Goal: Information Seeking & Learning: Learn about a topic

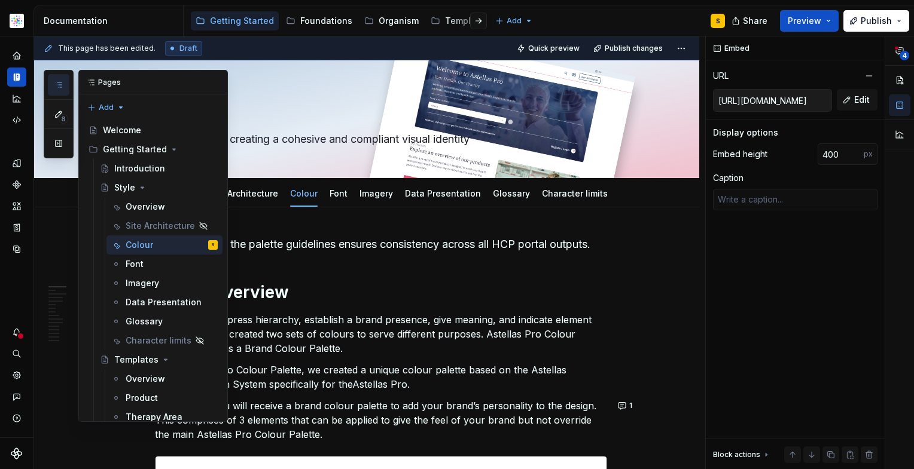
click at [62, 84] on icon "button" at bounding box center [59, 85] width 10 height 10
click at [210, 80] on button "button" at bounding box center [215, 82] width 17 height 17
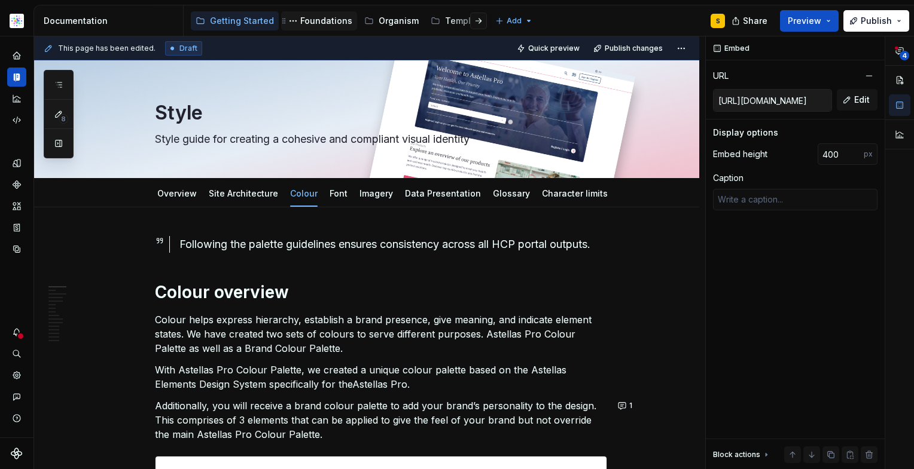
click at [321, 20] on div "Foundations" at bounding box center [326, 21] width 52 height 12
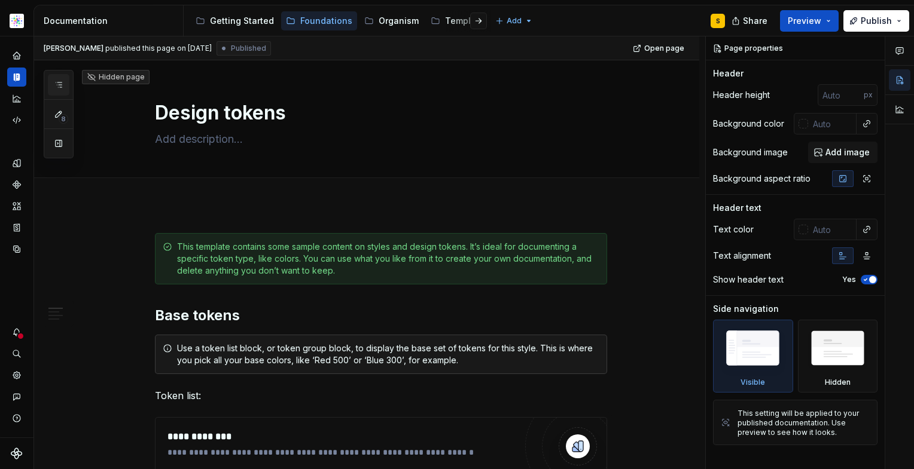
click at [61, 83] on icon "button" at bounding box center [59, 85] width 6 height 5
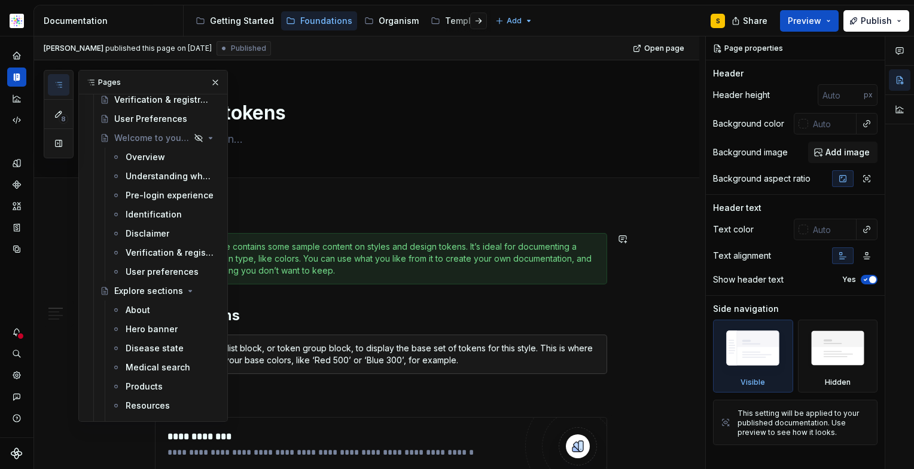
scroll to position [276, 0]
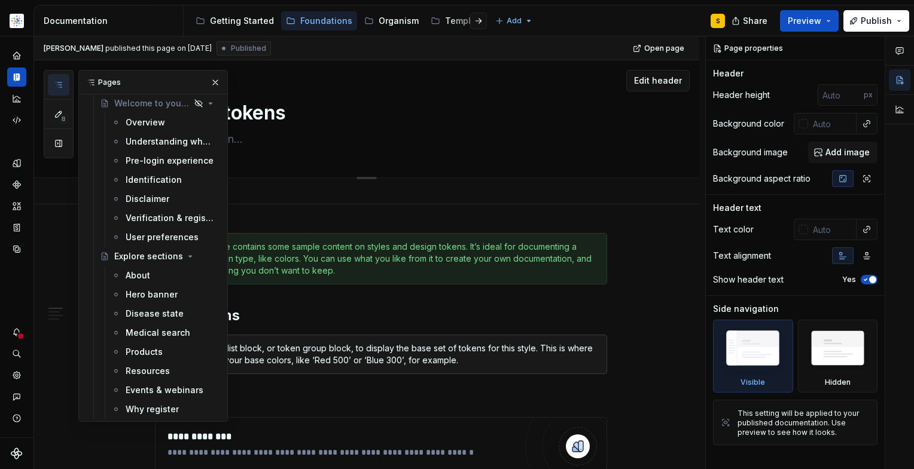
click at [327, 117] on textarea "Design tokens" at bounding box center [379, 113] width 452 height 29
click at [325, 81] on div "Edit header" at bounding box center [361, 81] width 655 height 22
click at [209, 85] on button "button" at bounding box center [215, 82] width 17 height 17
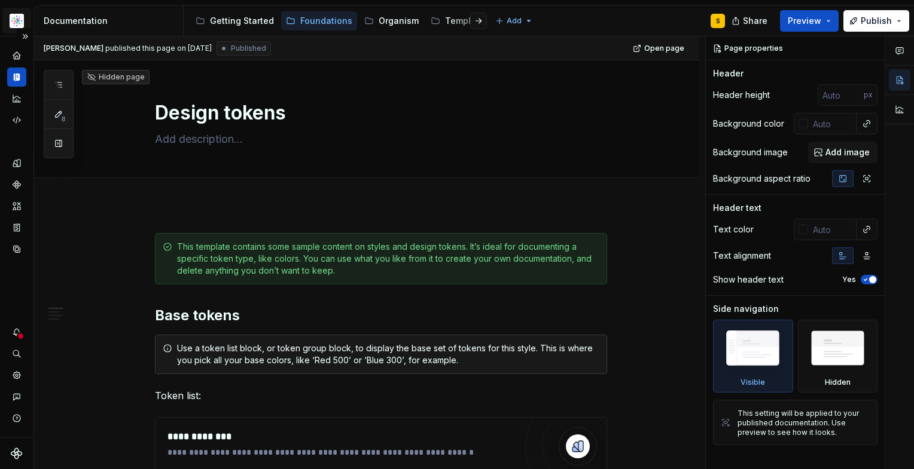
click at [19, 25] on html "Astellas Pro S Design system data Documentation Accessibility guide for tree Pa…" at bounding box center [457, 234] width 914 height 469
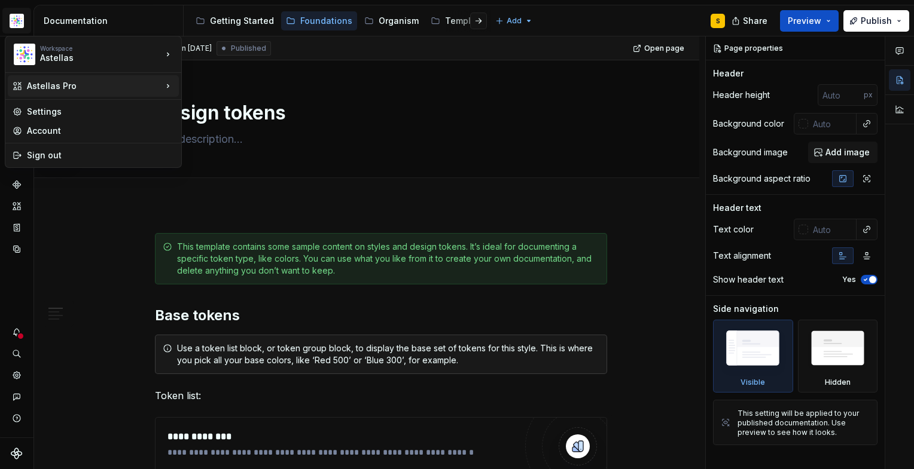
click at [169, 86] on icon at bounding box center [168, 86] width 12 height 12
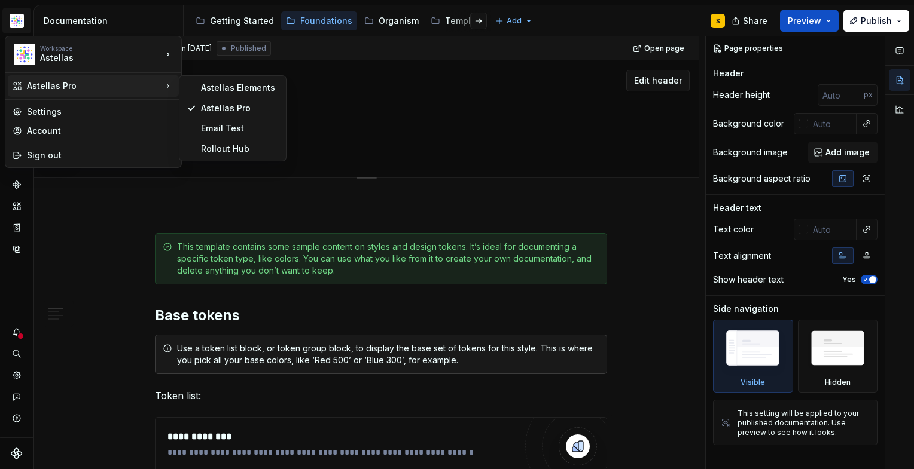
click at [351, 127] on html "Astellas Pro S Design system data Documentation Accessibility guide for tree Pa…" at bounding box center [457, 234] width 914 height 469
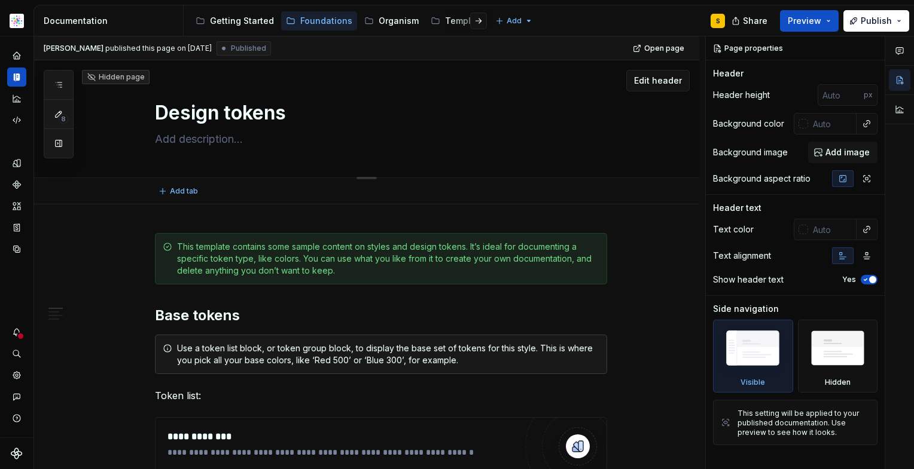
click at [109, 138] on div "Hidden page Design tokens Edit header" at bounding box center [366, 119] width 665 height 118
click at [17, 50] on icon "Home" at bounding box center [16, 55] width 11 height 11
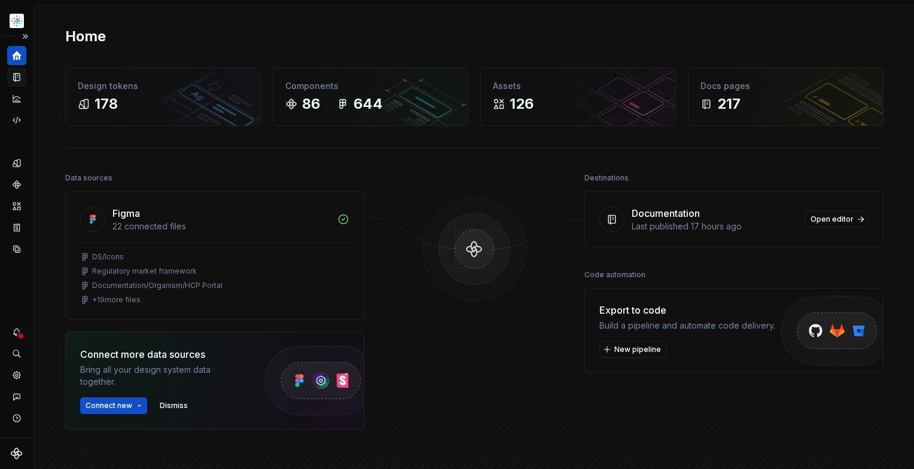
click at [16, 78] on icon "Documentation" at bounding box center [16, 77] width 11 height 11
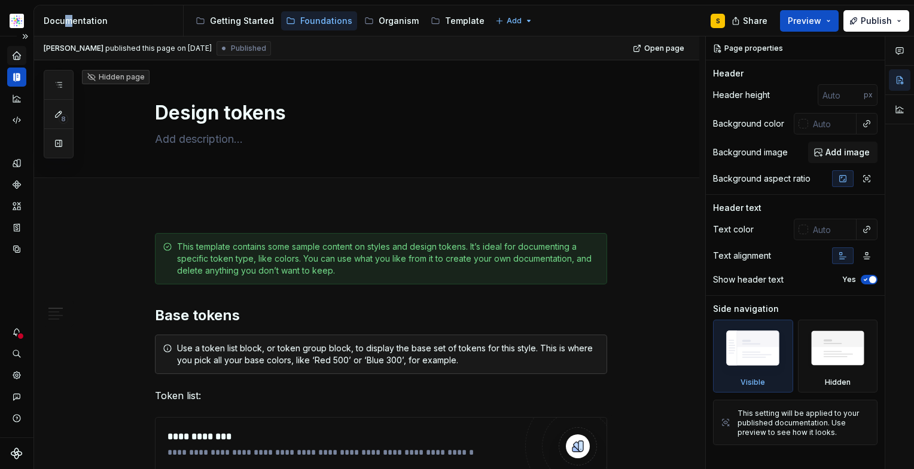
click at [68, 23] on div "Documentation" at bounding box center [111, 21] width 135 height 12
click at [17, 163] on icon "Design tokens" at bounding box center [16, 163] width 11 height 11
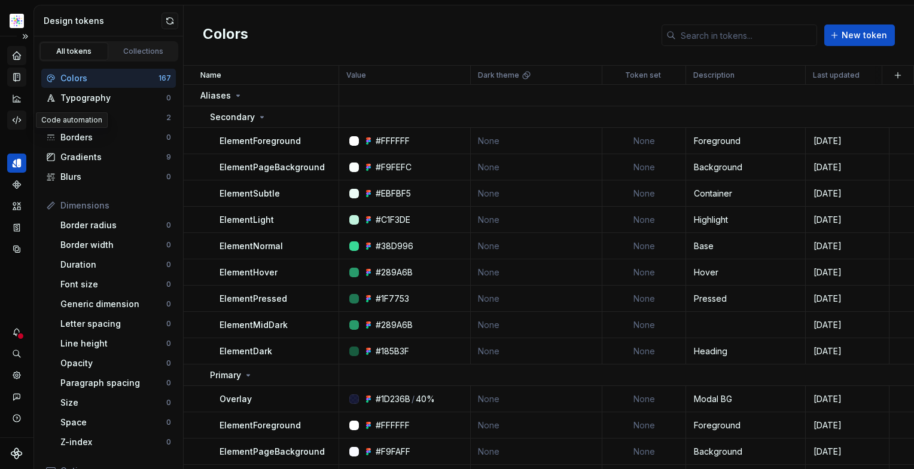
click at [16, 122] on icon "Code automation" at bounding box center [17, 120] width 8 height 7
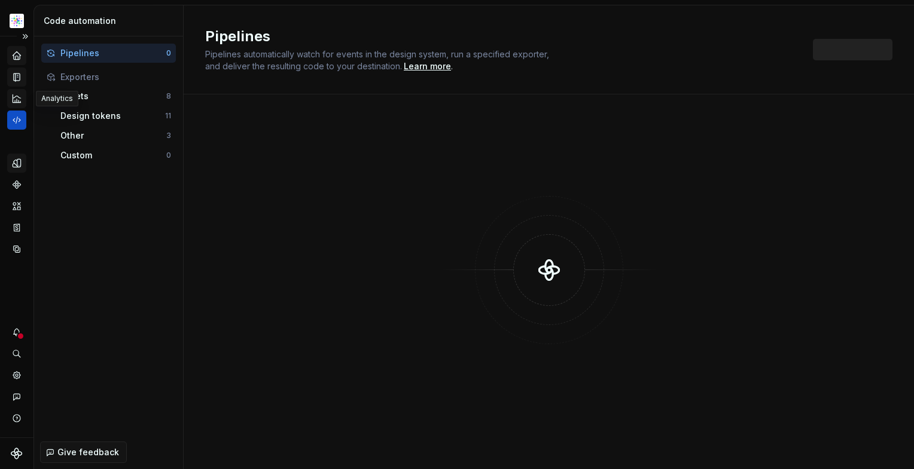
click at [16, 101] on icon "Analytics" at bounding box center [16, 98] width 11 height 11
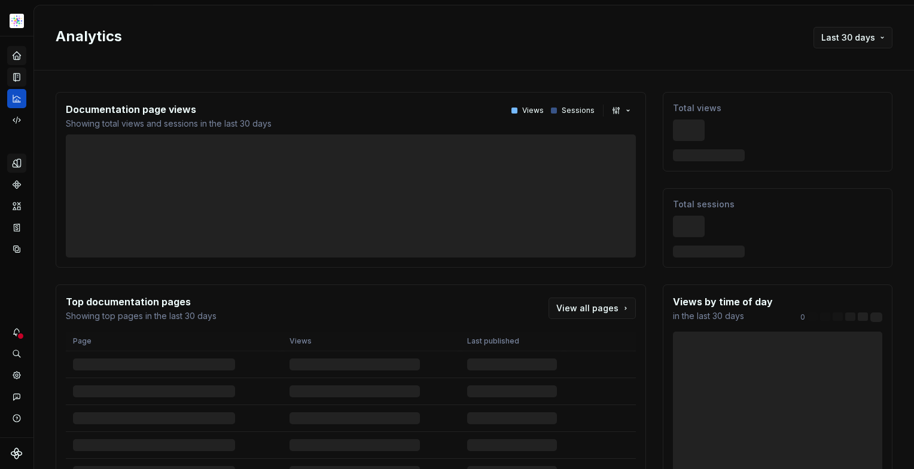
click at [17, 54] on icon "Home" at bounding box center [17, 55] width 8 height 8
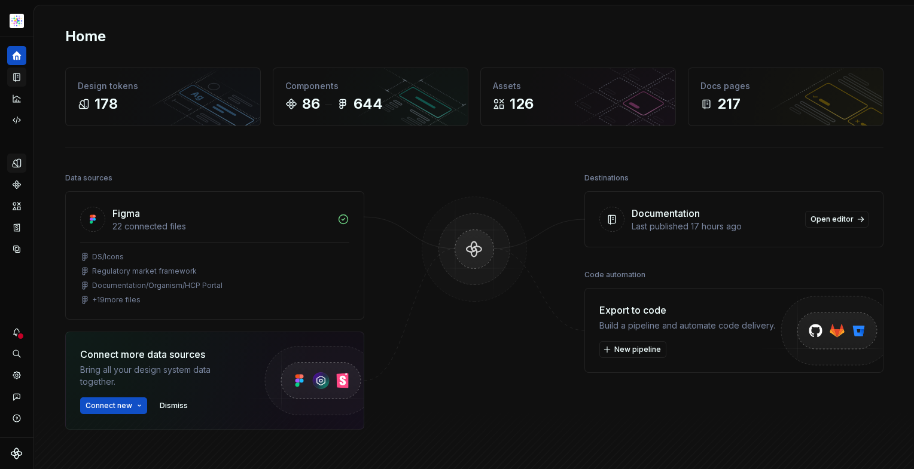
click at [18, 23] on html "Astellas Pro S Design system data Home Design tokens 178 Components 86 644 Asse…" at bounding box center [457, 234] width 914 height 469
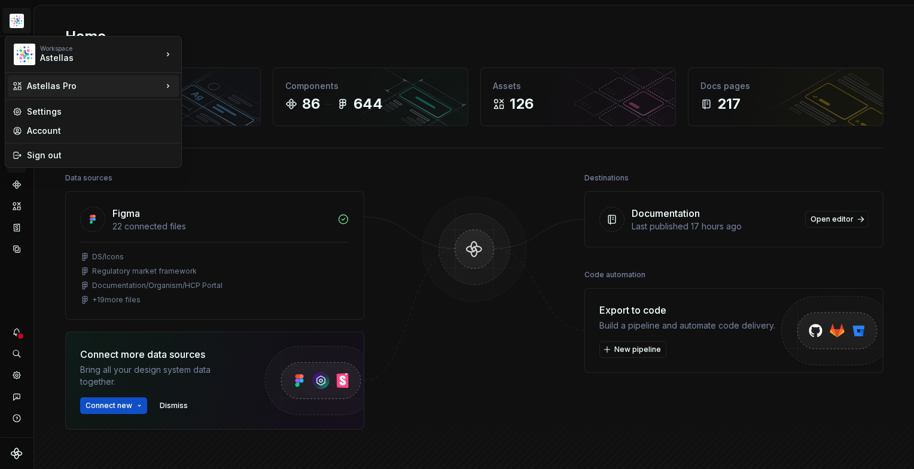
click at [168, 86] on icon at bounding box center [168, 86] width 2 height 3
click at [171, 84] on icon at bounding box center [168, 86] width 12 height 12
click at [170, 81] on icon at bounding box center [168, 86] width 12 height 12
click at [170, 50] on icon at bounding box center [168, 54] width 12 height 12
click at [157, 82] on div "Astellas Pro" at bounding box center [94, 86] width 135 height 12
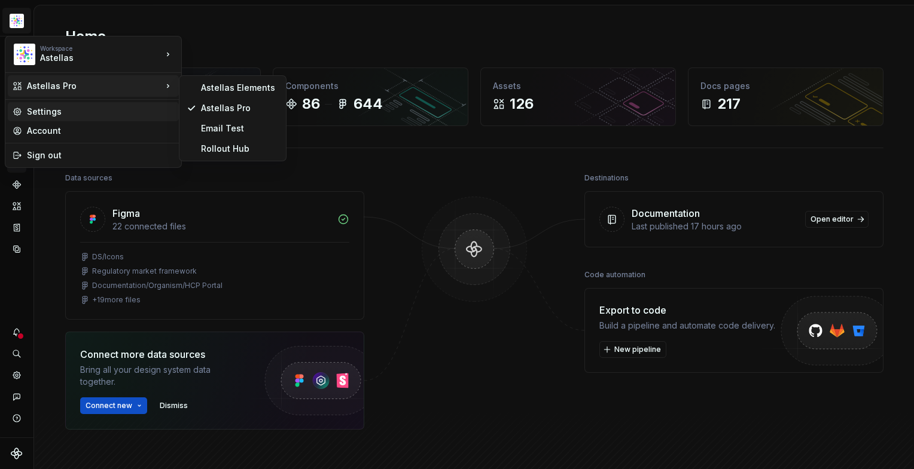
click at [53, 112] on div "Settings" at bounding box center [100, 112] width 147 height 12
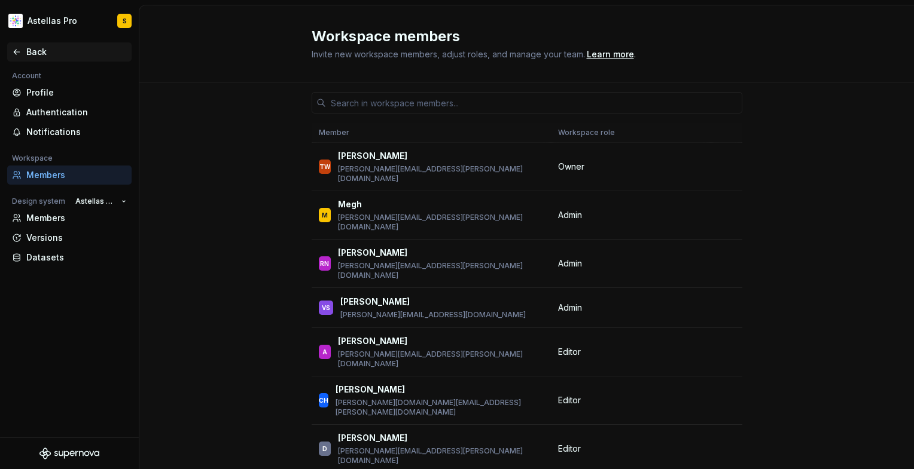
click at [31, 53] on div "Back" at bounding box center [76, 52] width 100 height 12
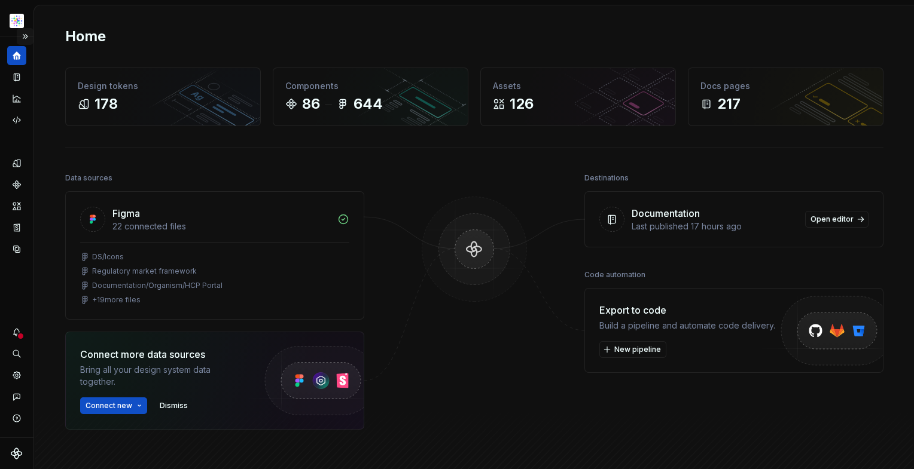
click at [25, 35] on button "Expand sidebar" at bounding box center [25, 36] width 17 height 17
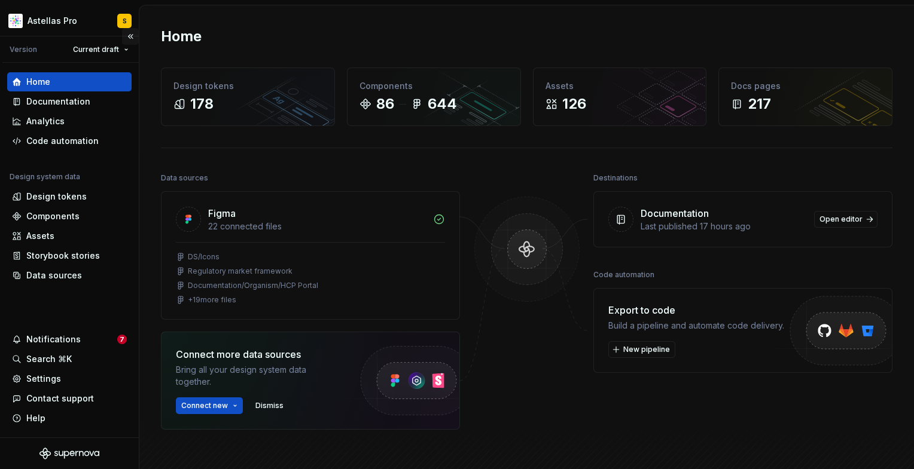
click at [134, 33] on button "Collapse sidebar" at bounding box center [130, 36] width 17 height 17
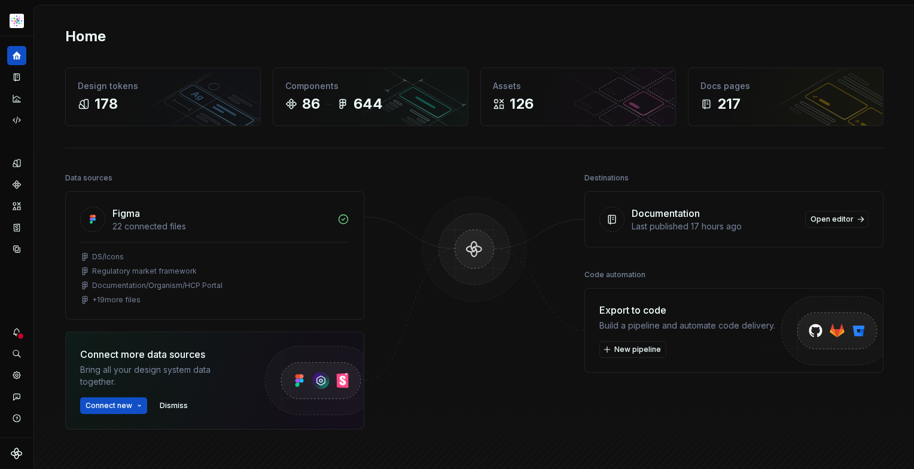
click at [20, 20] on html "Astellas Pro S Design system data Home Design tokens 178 Components 86 644 Asse…" at bounding box center [457, 234] width 914 height 469
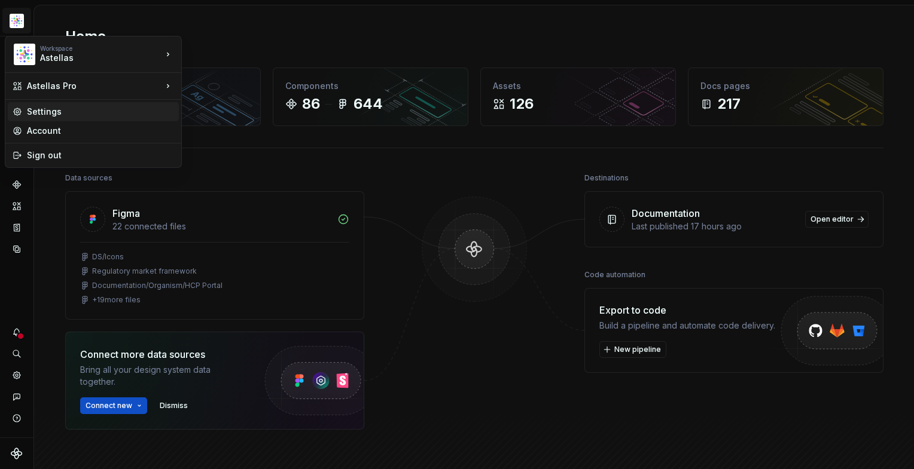
click at [32, 113] on div "Settings" at bounding box center [100, 112] width 147 height 12
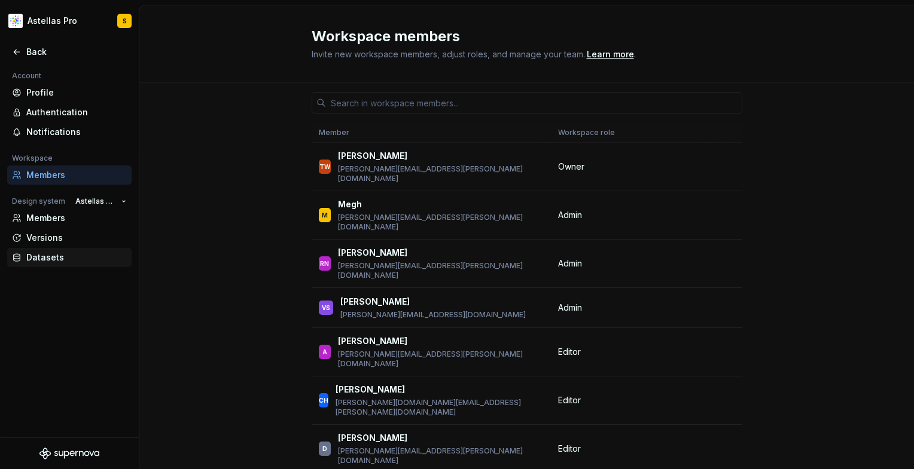
click at [44, 260] on div "Datasets" at bounding box center [76, 258] width 100 height 12
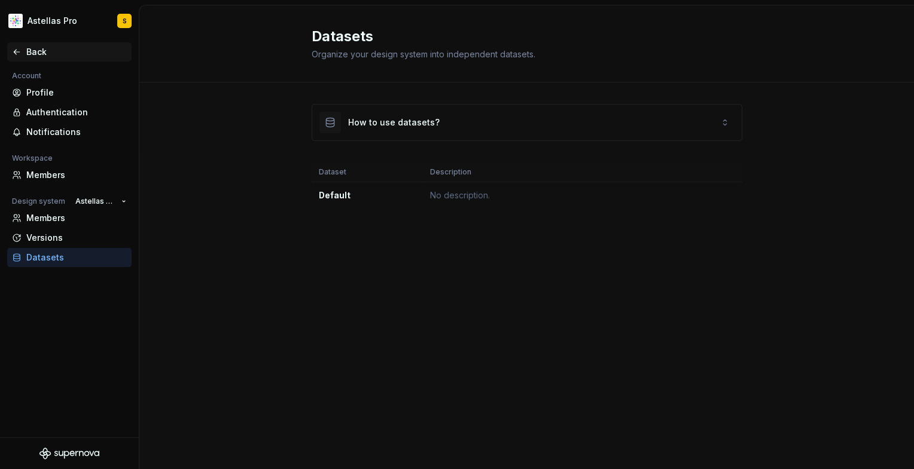
click at [38, 49] on div "Back" at bounding box center [76, 52] width 100 height 12
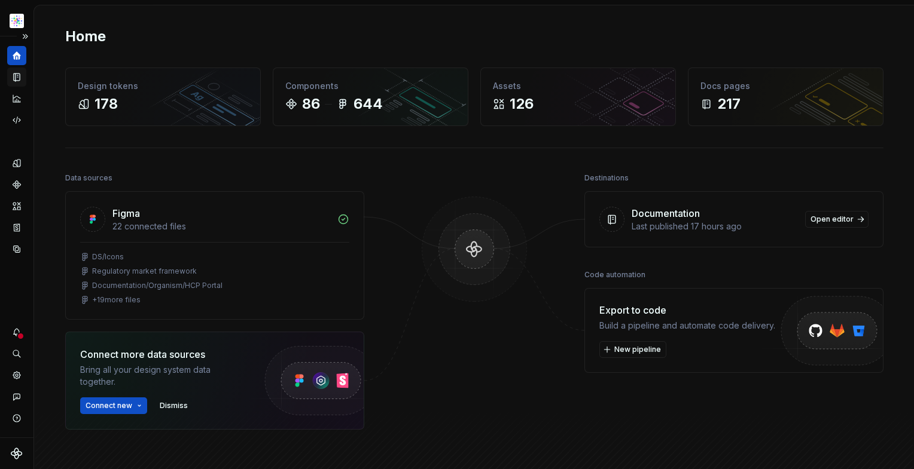
click at [16, 77] on icon "Documentation" at bounding box center [18, 77] width 5 height 7
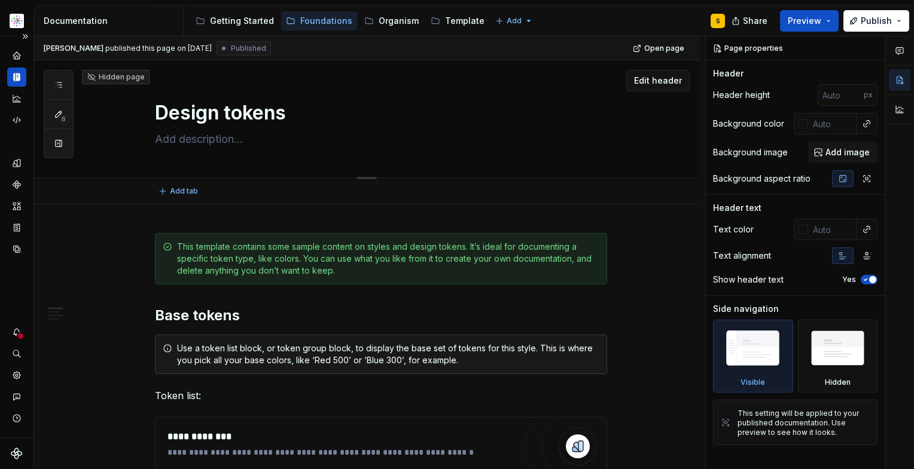
click at [356, 99] on textarea "Design tokens" at bounding box center [379, 113] width 452 height 29
click at [519, 20] on html "Astellas Pro S Design system data Documentation Accessibility guide for tree Pa…" at bounding box center [457, 234] width 914 height 469
click at [551, 10] on html "Astellas Pro S Design system data Documentation Accessibility guide for tree Pa…" at bounding box center [457, 234] width 914 height 469
type textarea "*"
